Goal: Find specific page/section: Find specific page/section

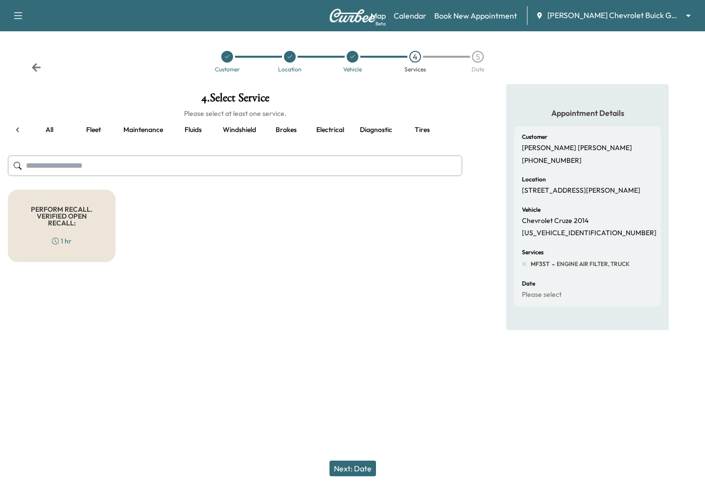
scroll to position [0, 46]
click at [144, 129] on button "Fluids" at bounding box center [147, 129] width 44 height 23
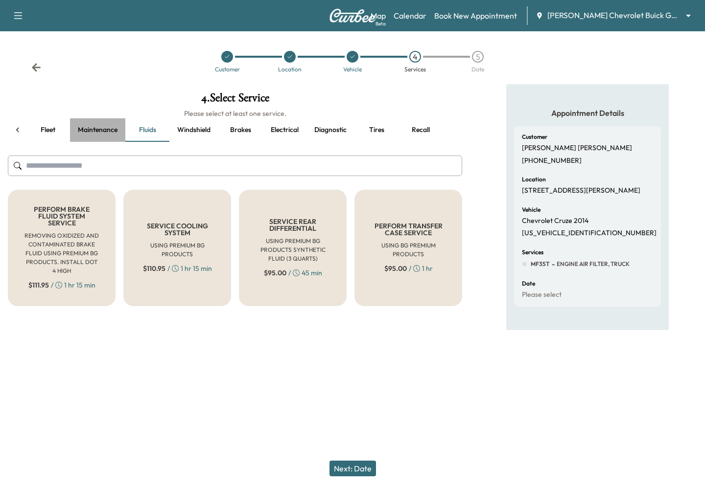
click at [109, 128] on button "Maintenance" at bounding box center [97, 129] width 55 height 23
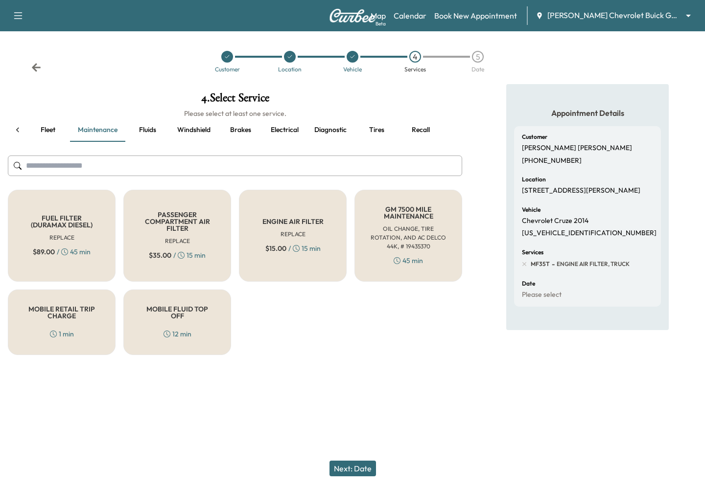
click at [51, 127] on button "Fleet" at bounding box center [48, 129] width 44 height 23
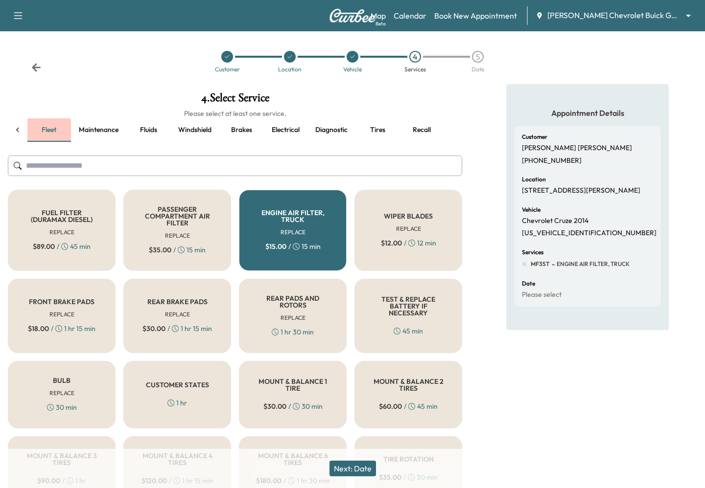
scroll to position [0, 44]
click at [18, 130] on icon at bounding box center [18, 130] width 10 height 10
click at [42, 131] on button "all" at bounding box center [49, 129] width 44 height 23
click at [92, 133] on button "Fleet" at bounding box center [93, 129] width 44 height 23
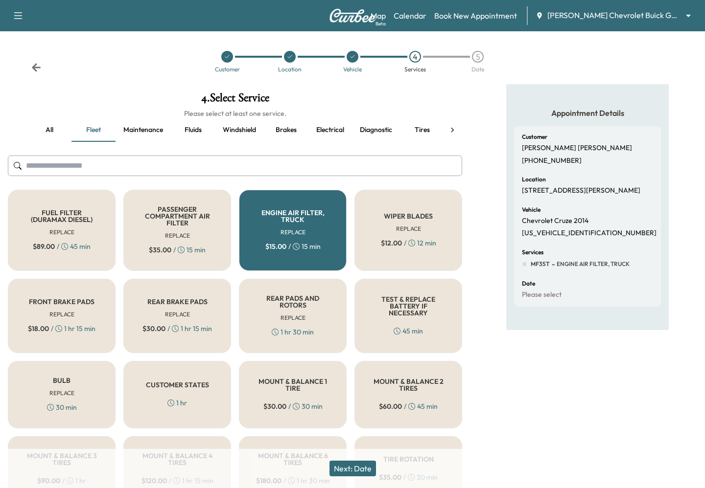
click at [137, 130] on button "Maintenance" at bounding box center [142, 129] width 55 height 23
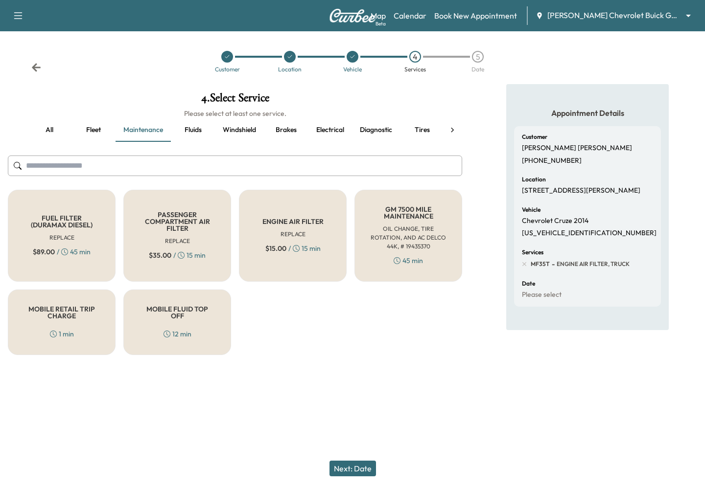
click at [204, 124] on button "Fluids" at bounding box center [193, 129] width 44 height 23
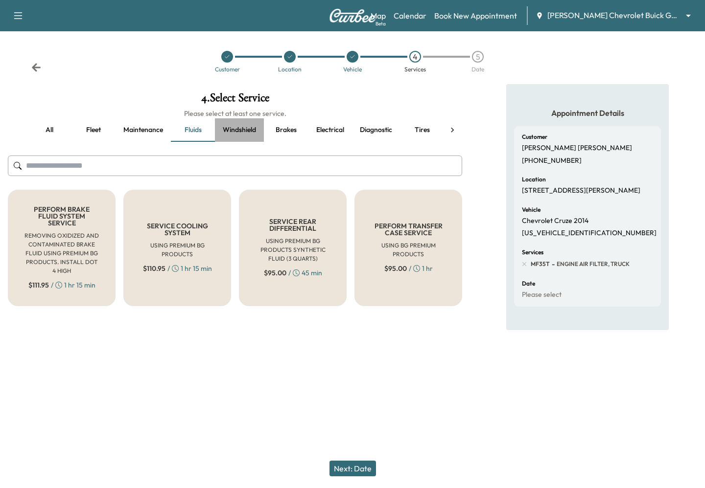
click at [231, 126] on button "Windshield" at bounding box center [239, 129] width 49 height 23
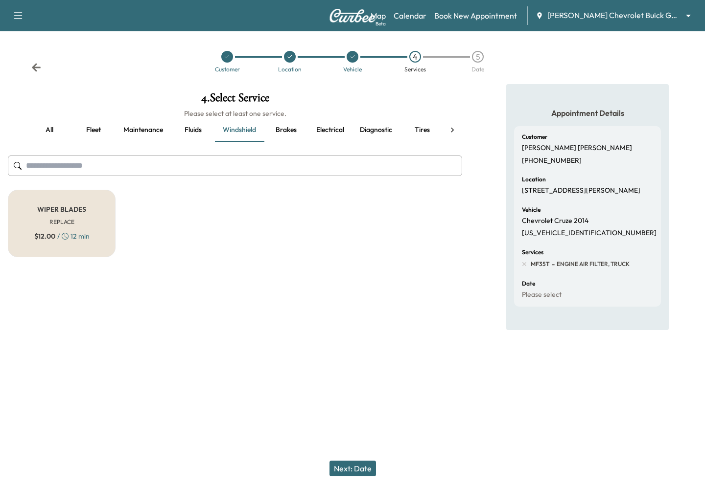
click at [293, 129] on button "Brakes" at bounding box center [286, 129] width 44 height 23
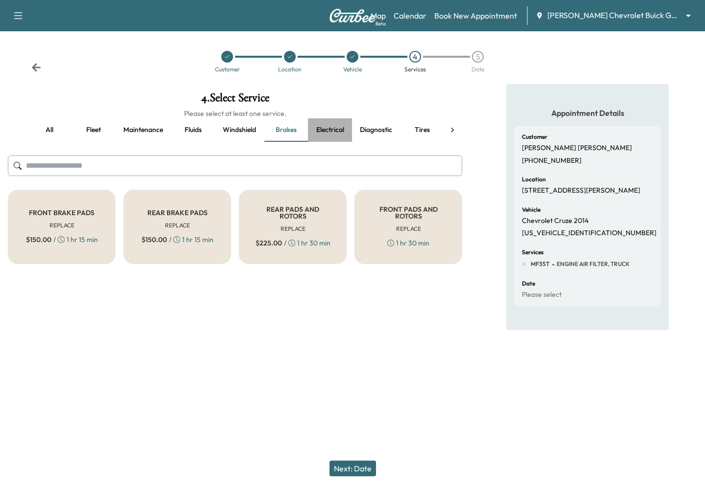
click at [326, 130] on button "Electrical" at bounding box center [330, 129] width 44 height 23
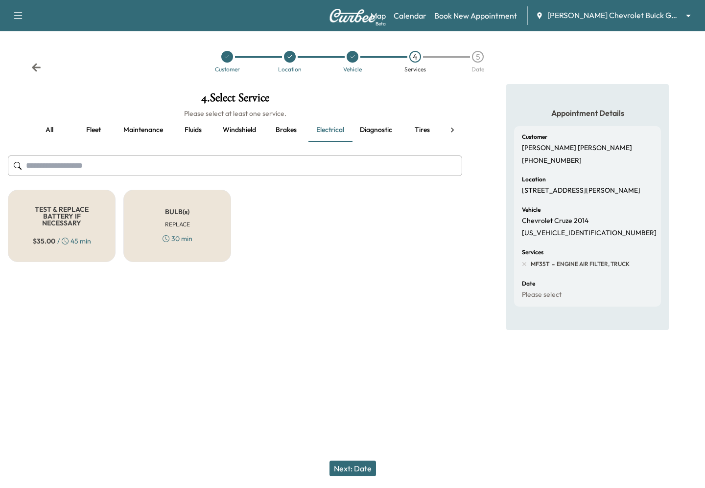
click at [374, 133] on button "Diagnostic" at bounding box center [376, 129] width 48 height 23
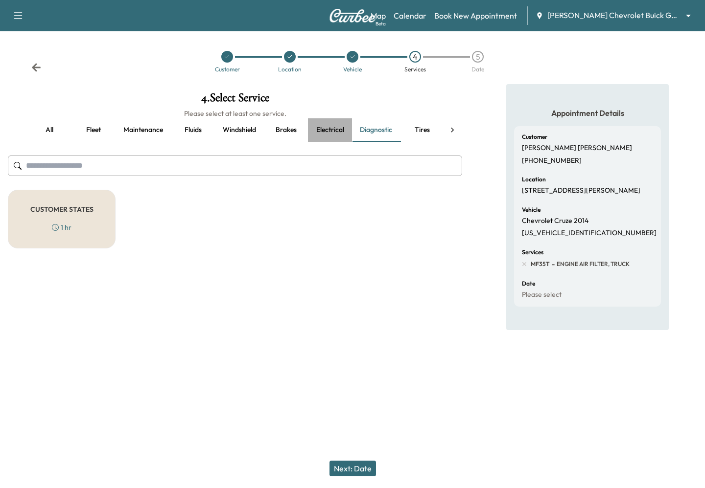
click at [329, 130] on button "Electrical" at bounding box center [330, 129] width 44 height 23
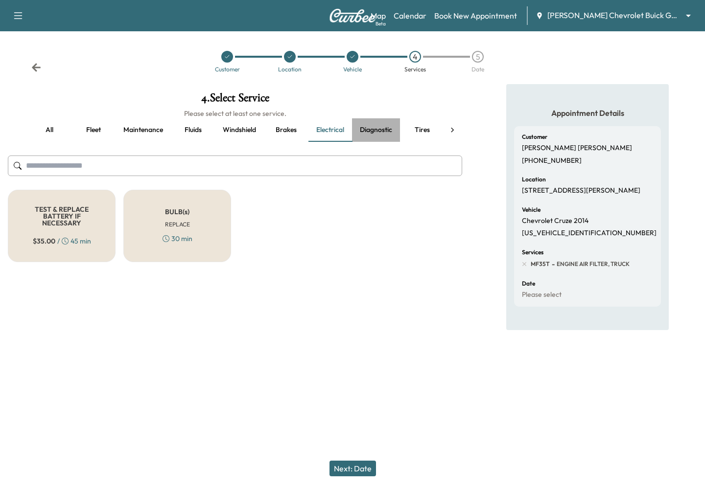
click at [364, 132] on button "Diagnostic" at bounding box center [376, 129] width 48 height 23
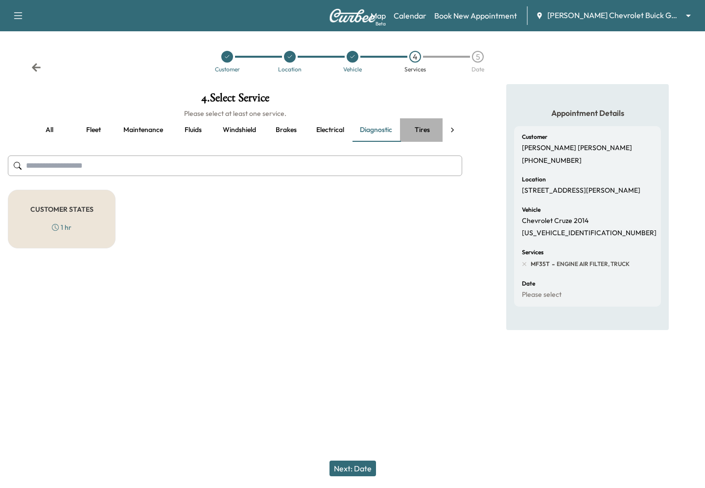
click at [430, 131] on button "Tires" at bounding box center [422, 129] width 44 height 23
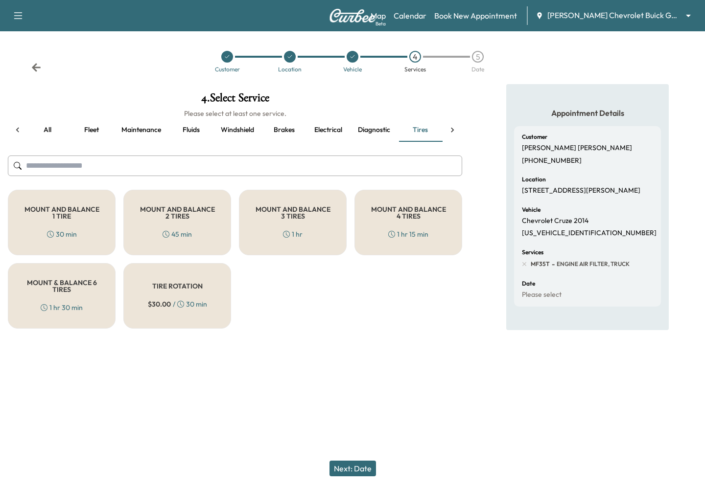
click at [450, 129] on icon at bounding box center [452, 130] width 10 height 10
click at [411, 128] on button "Recall" at bounding box center [420, 129] width 44 height 23
